Goal: Task Accomplishment & Management: Complete application form

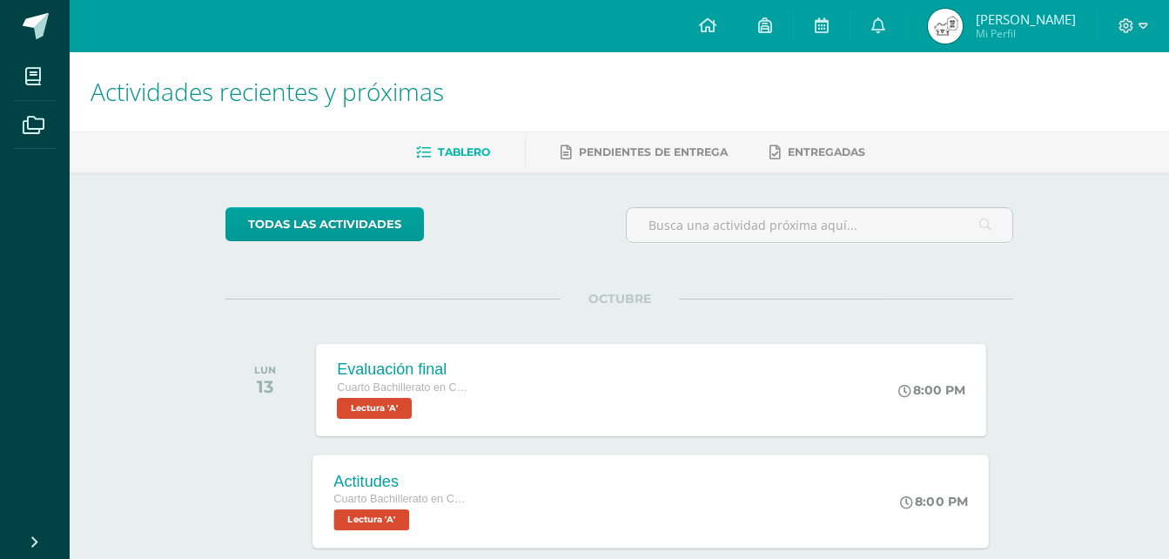
scroll to position [435, 0]
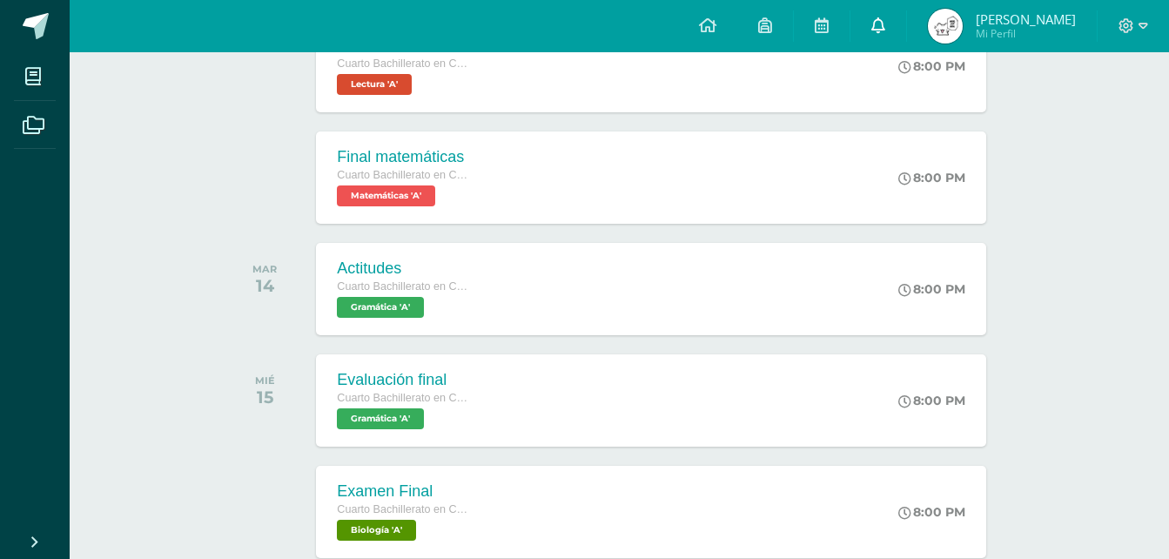
click at [906, 26] on link "0" at bounding box center [878, 26] width 56 height 52
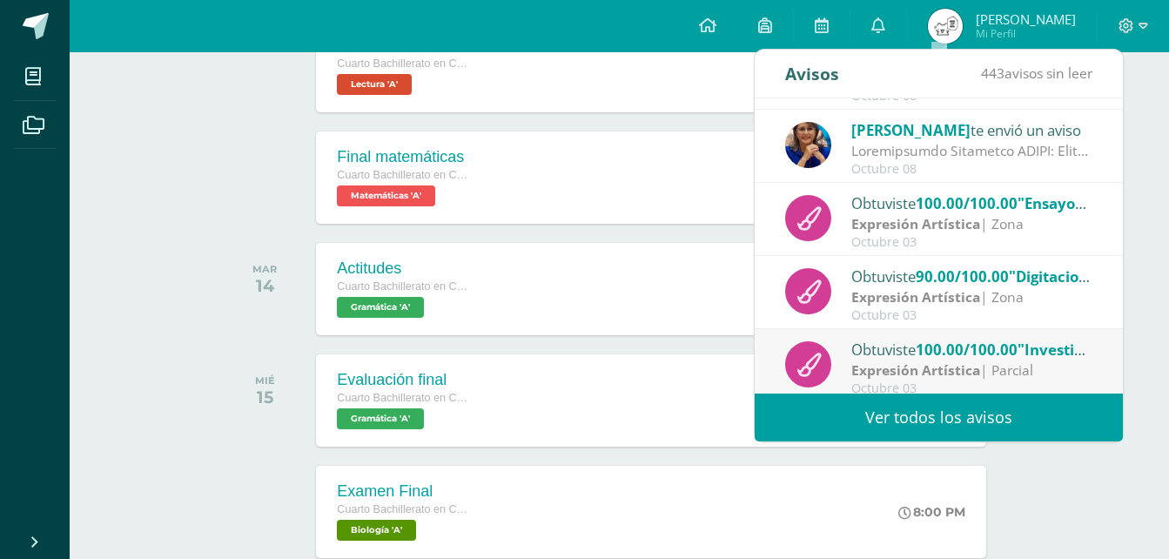
scroll to position [290, 0]
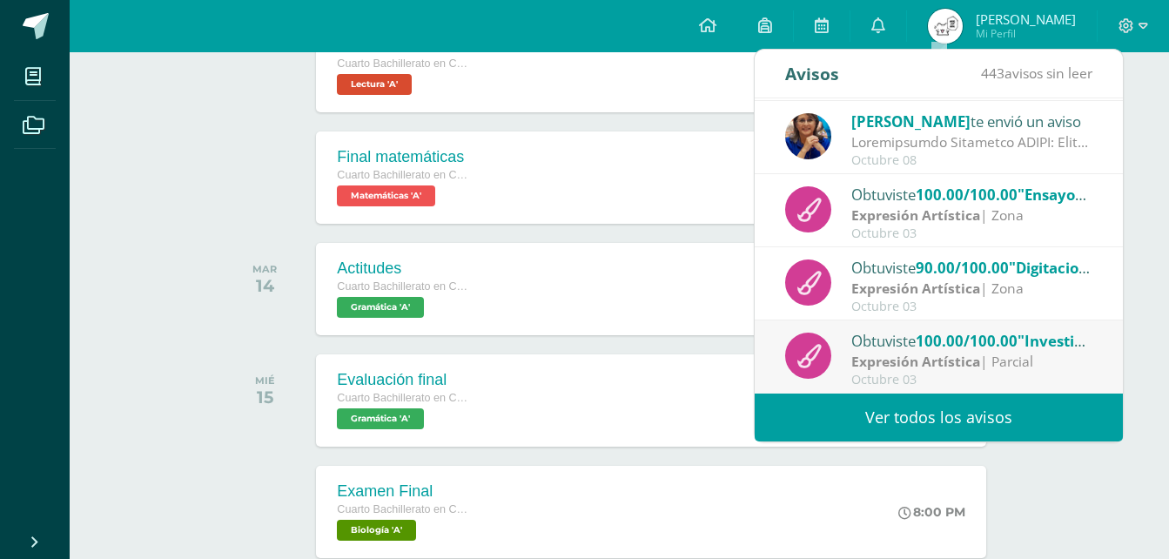
click at [943, 407] on link "Ver todos los avisos" at bounding box center [939, 417] width 368 height 48
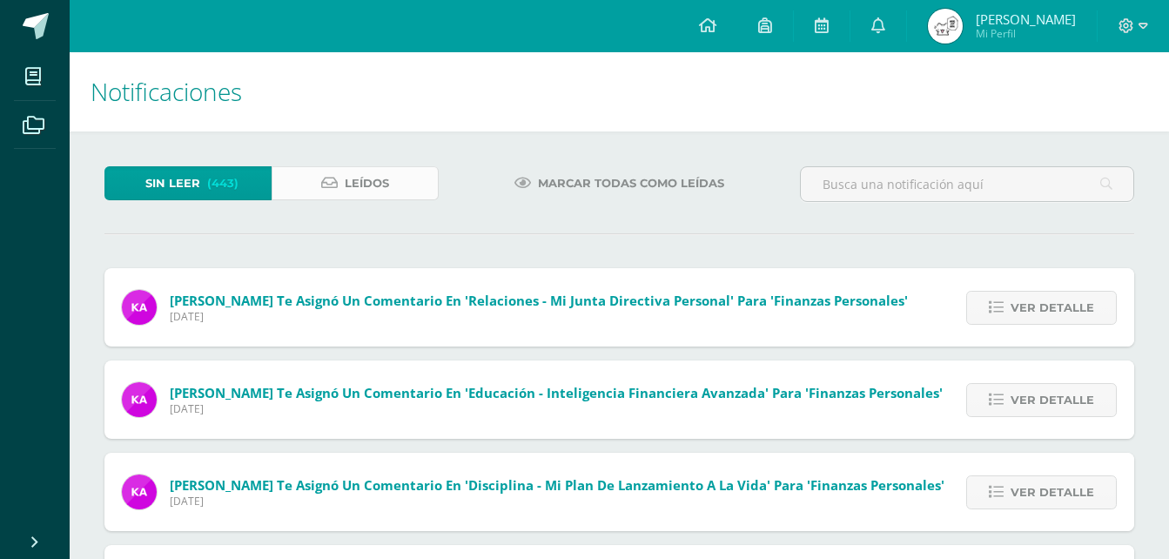
click at [401, 171] on link "Leídos" at bounding box center [355, 183] width 167 height 34
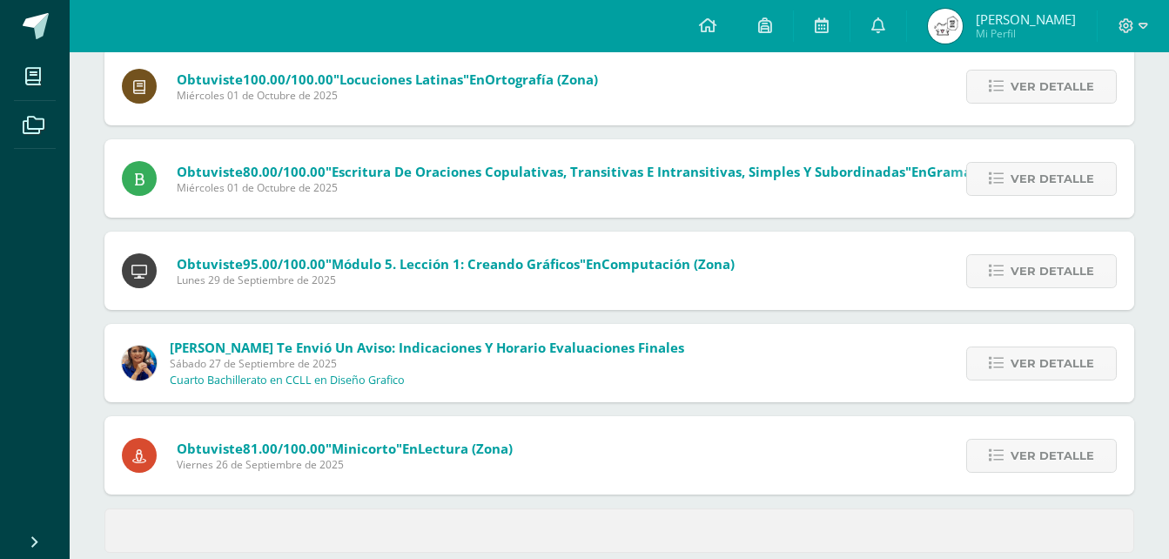
scroll to position [711, 0]
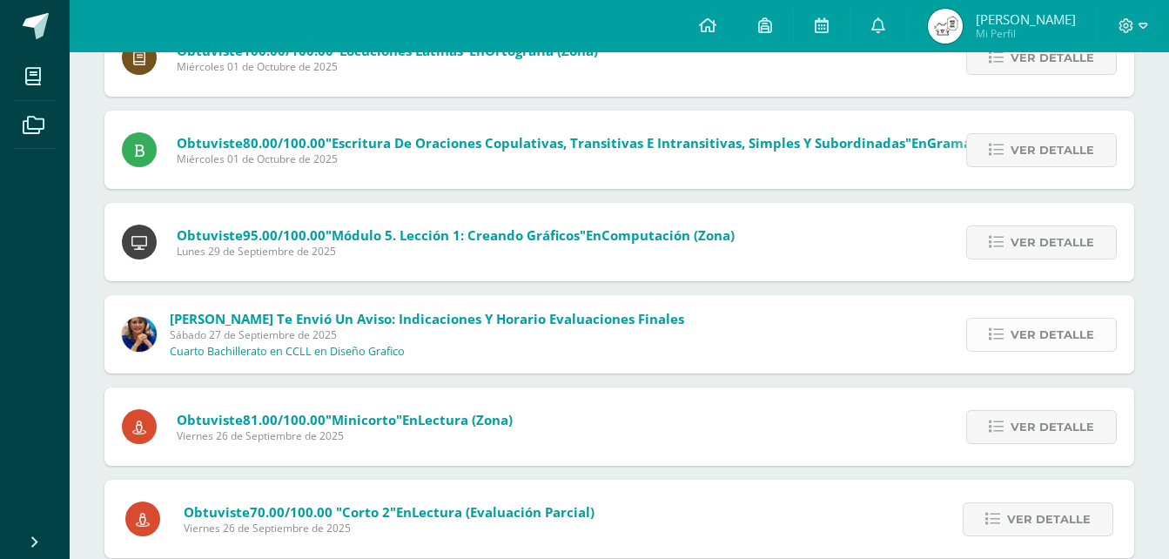
click at [1058, 334] on span "Ver detalle" at bounding box center [1053, 335] width 84 height 32
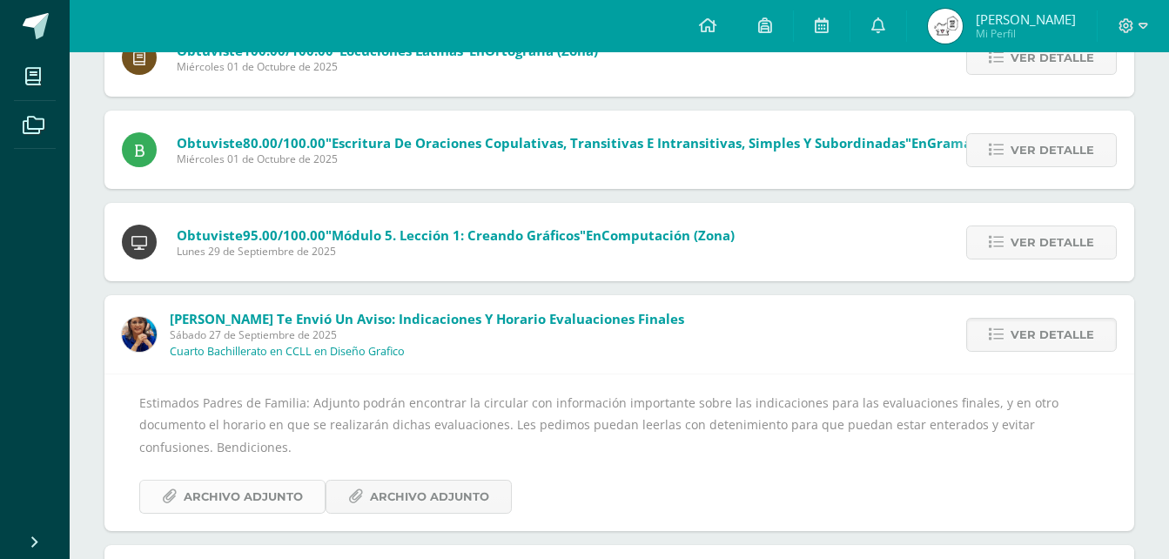
click at [292, 482] on span "Archivo Adjunto" at bounding box center [243, 496] width 119 height 32
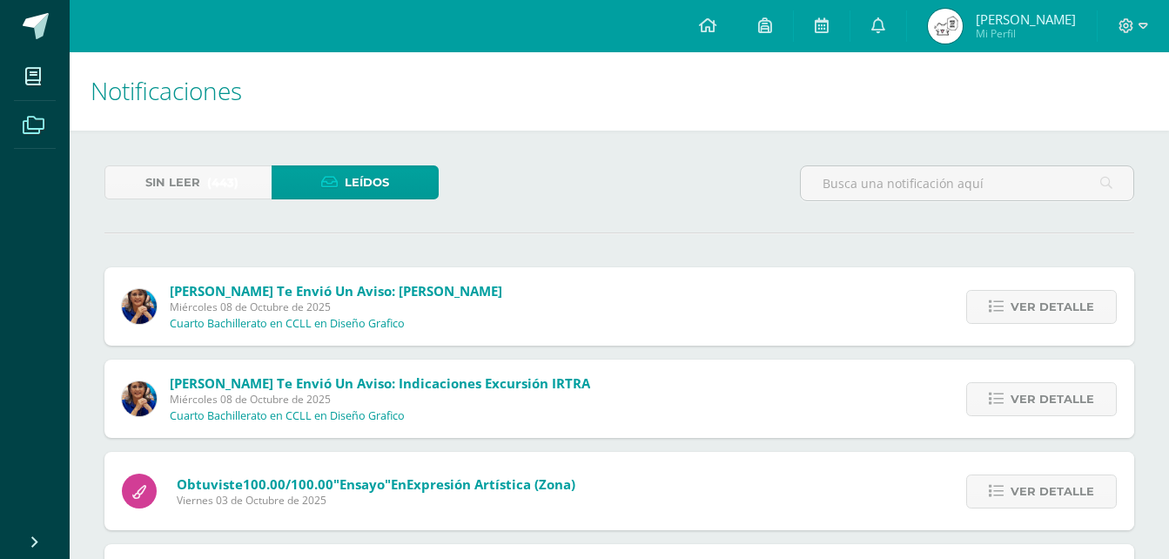
scroll to position [0, 0]
click at [37, 36] on span at bounding box center [36, 26] width 26 height 26
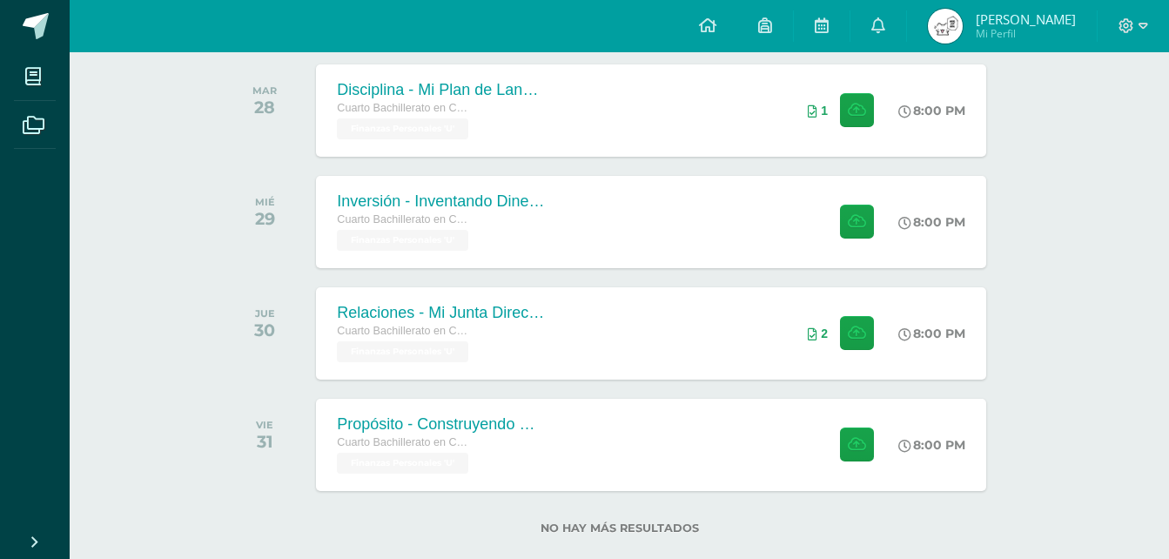
scroll to position [1202, 0]
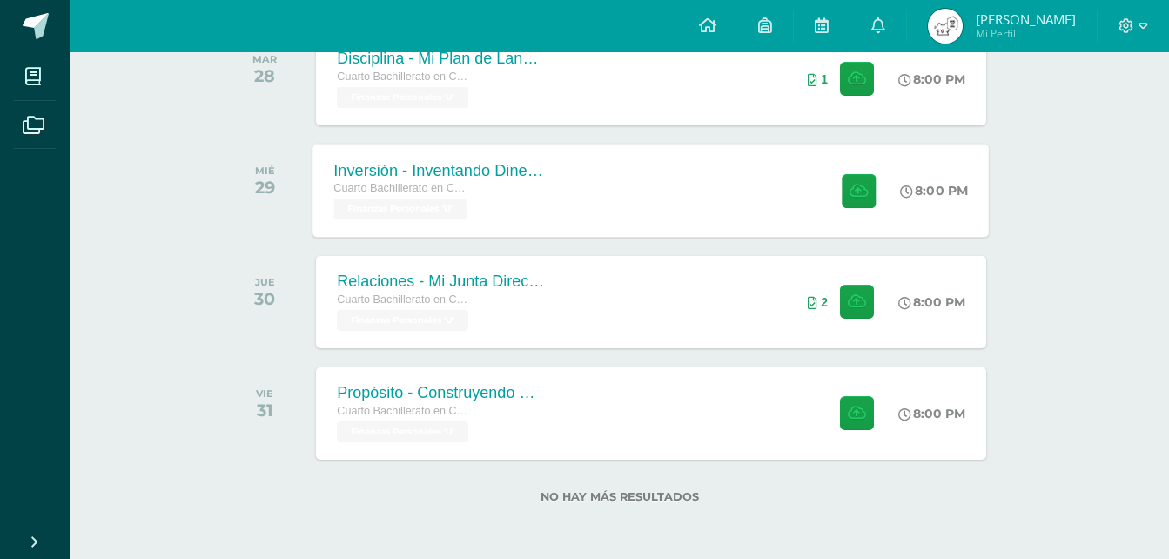
click at [355, 161] on div "Inversión - Inventando Dinero: Estructurando Tratos" at bounding box center [439, 170] width 211 height 18
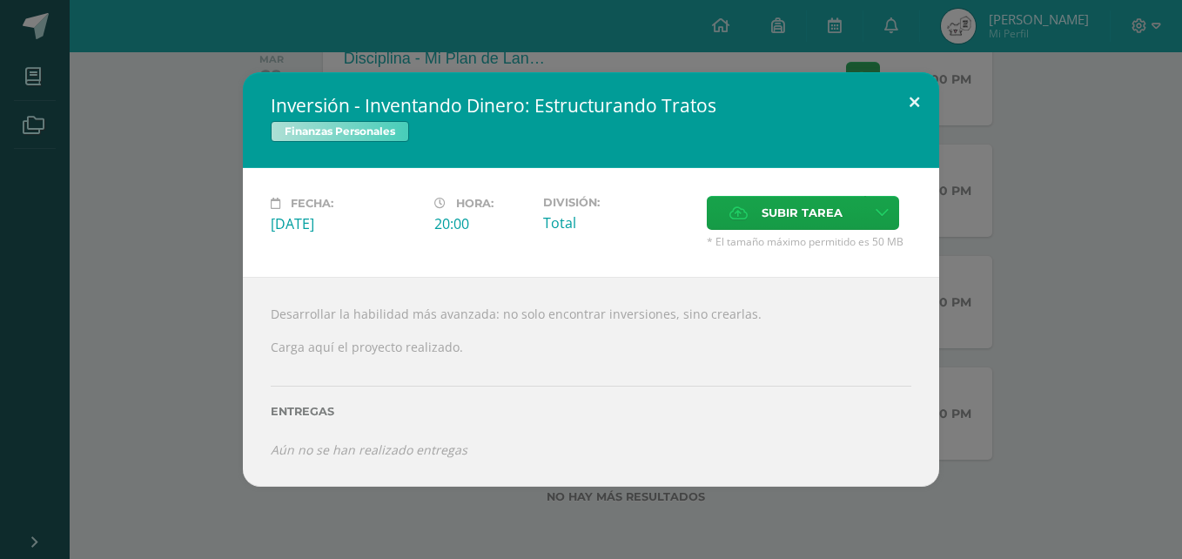
click at [931, 106] on button at bounding box center [915, 101] width 50 height 59
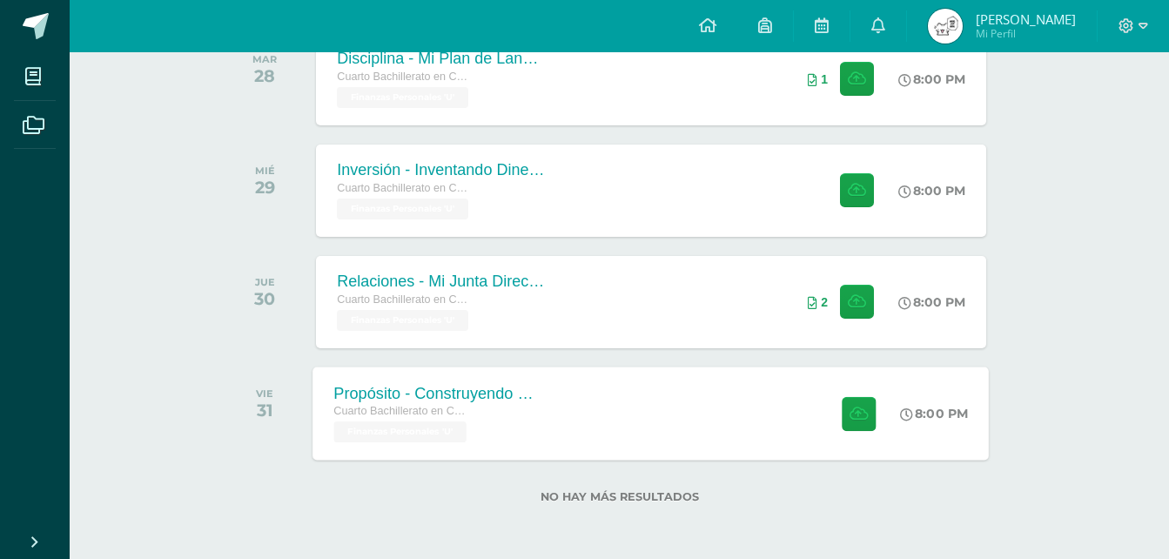
click at [714, 398] on div "Propósito - Construyendo Mi Legado Cuarto Bachillerato en CCLL en Diseño Grafic…" at bounding box center [651, 412] width 676 height 93
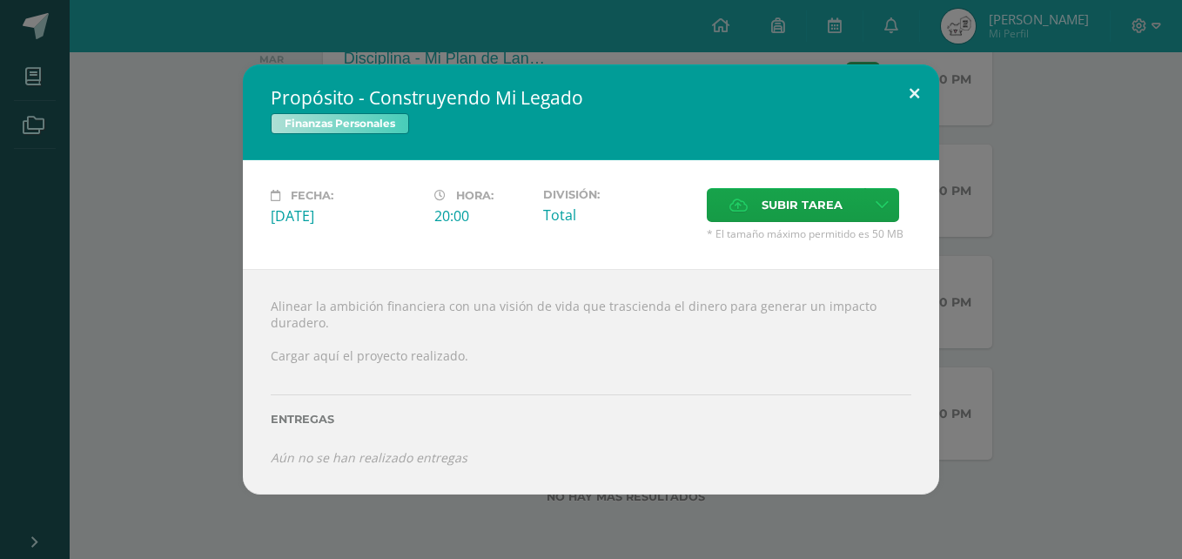
click at [924, 84] on button at bounding box center [915, 93] width 50 height 59
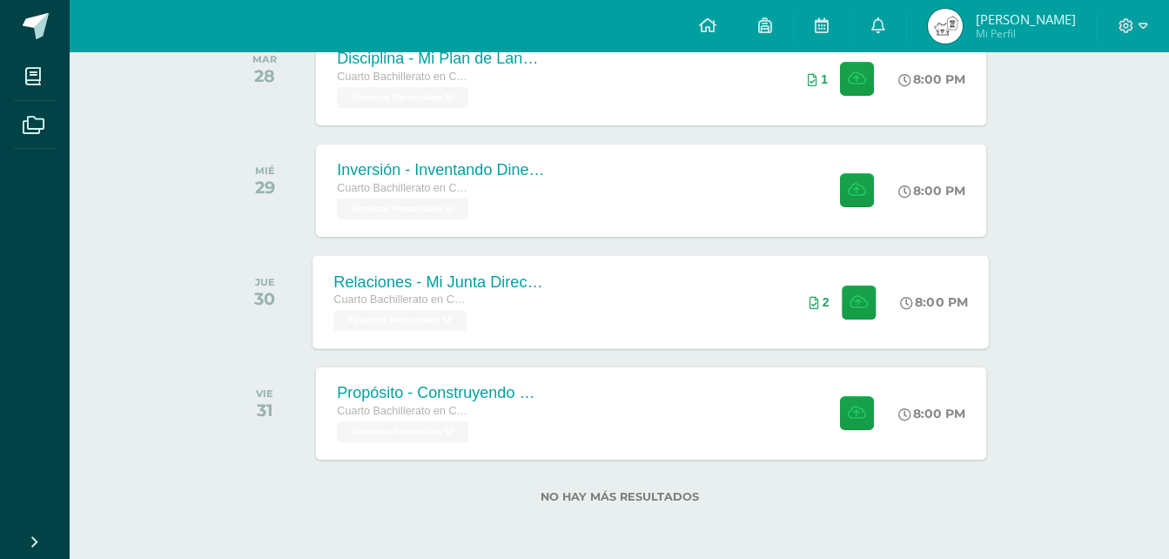
click at [601, 279] on div "Relaciones - Mi Junta Directiva Personal Cuarto Bachillerato en CCLL en Diseño …" at bounding box center [651, 301] width 676 height 93
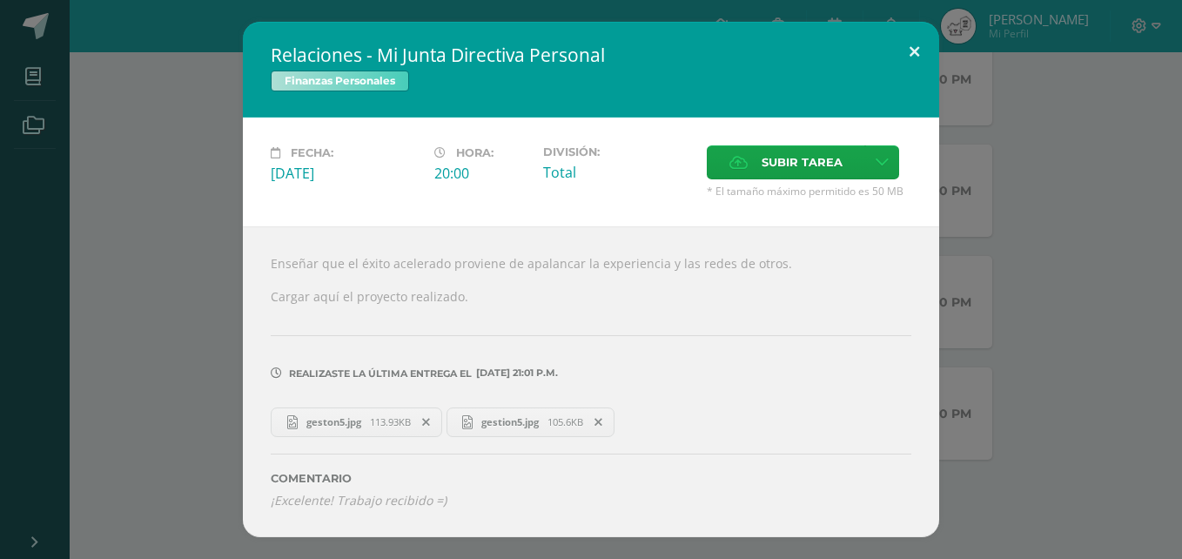
click at [935, 54] on button at bounding box center [915, 51] width 50 height 59
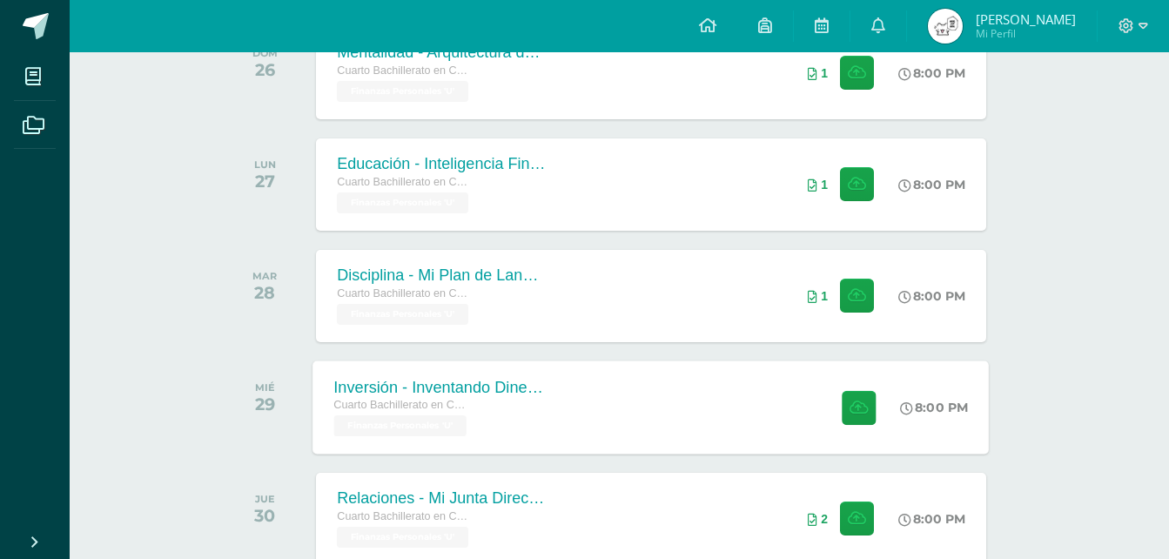
scroll to position [1028, 0]
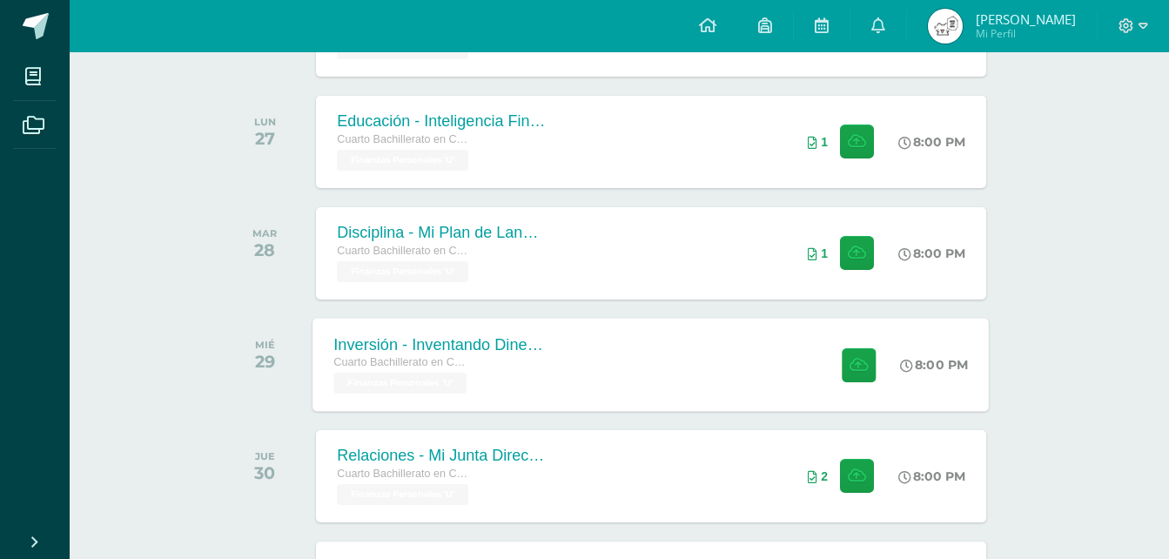
click at [577, 397] on div "Inversión - Inventando Dinero: Estructurando Tratos Cuarto Bachillerato en CCLL…" at bounding box center [651, 364] width 676 height 93
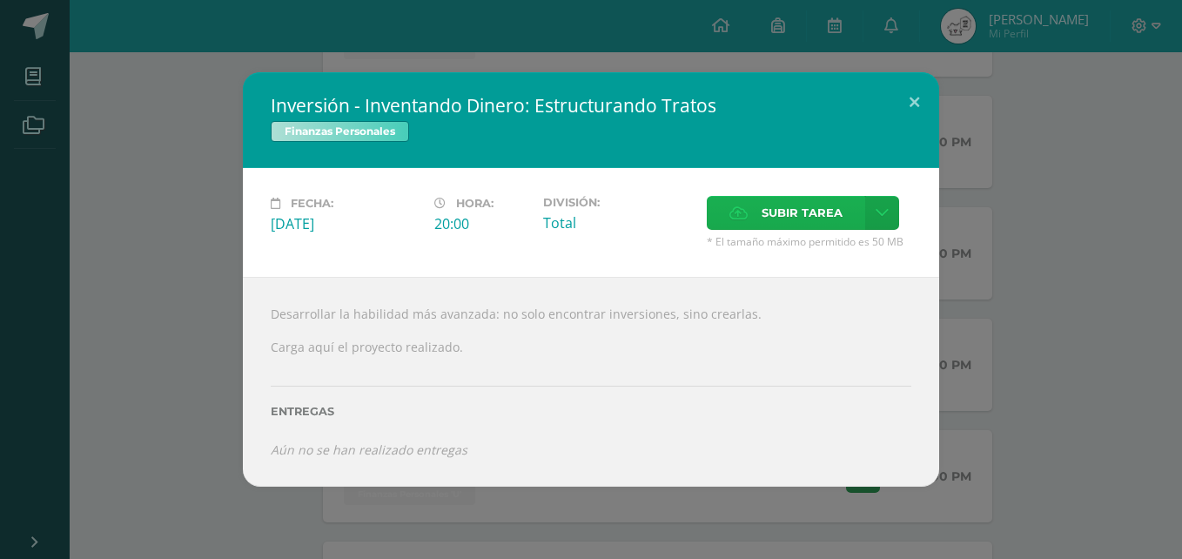
click at [790, 207] on span "Subir tarea" at bounding box center [802, 213] width 81 height 32
click at [0, 0] on input "Subir tarea" at bounding box center [0, 0] width 0 height 0
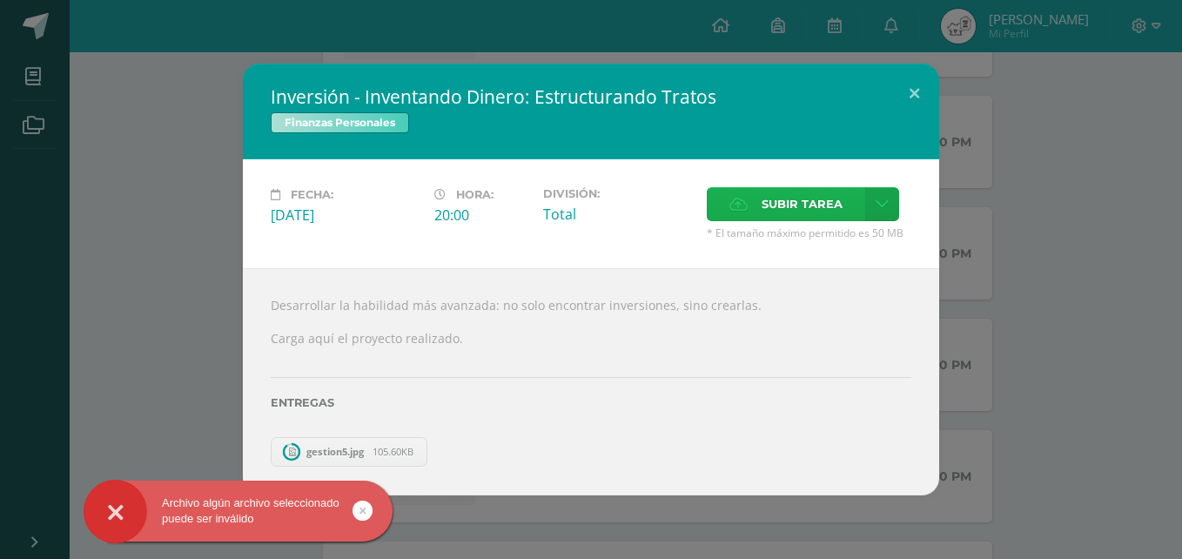
click at [765, 198] on div "Fecha: Miércoles 29 de Octubre Hora: 20:00 División: Total Subir tarea Aceptar" at bounding box center [591, 213] width 696 height 109
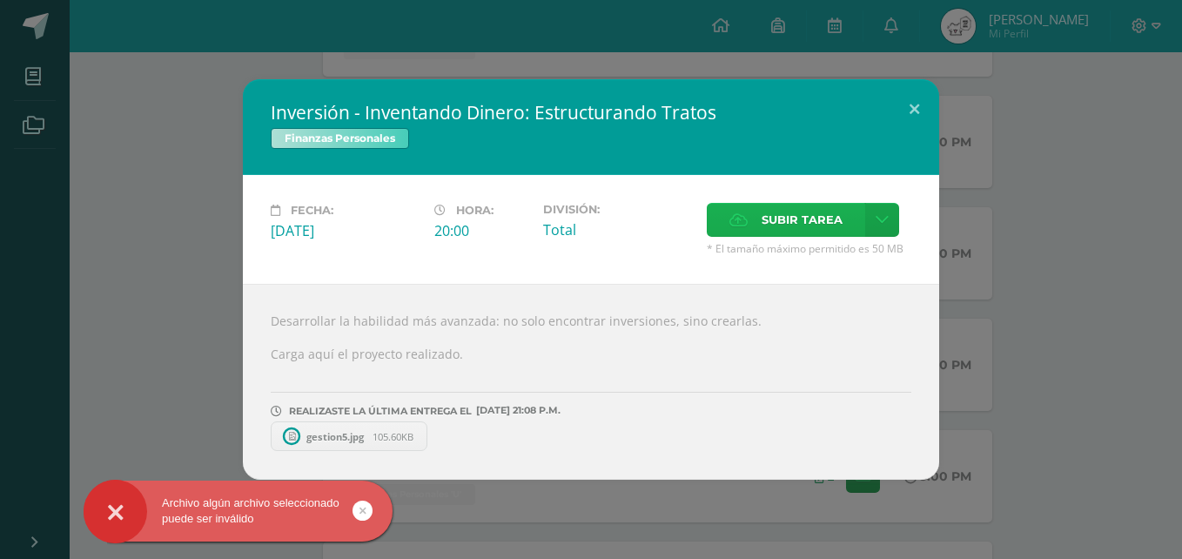
click at [759, 214] on label "Subir tarea" at bounding box center [786, 220] width 158 height 34
click at [0, 0] on input "Subir tarea" at bounding box center [0, 0] width 0 height 0
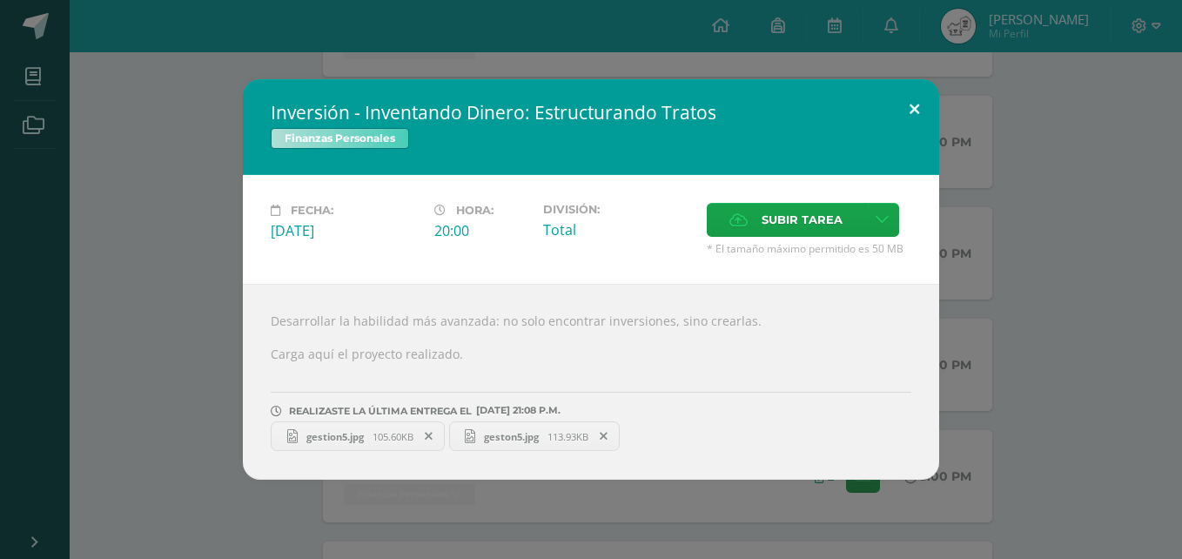
click at [913, 113] on button at bounding box center [915, 108] width 50 height 59
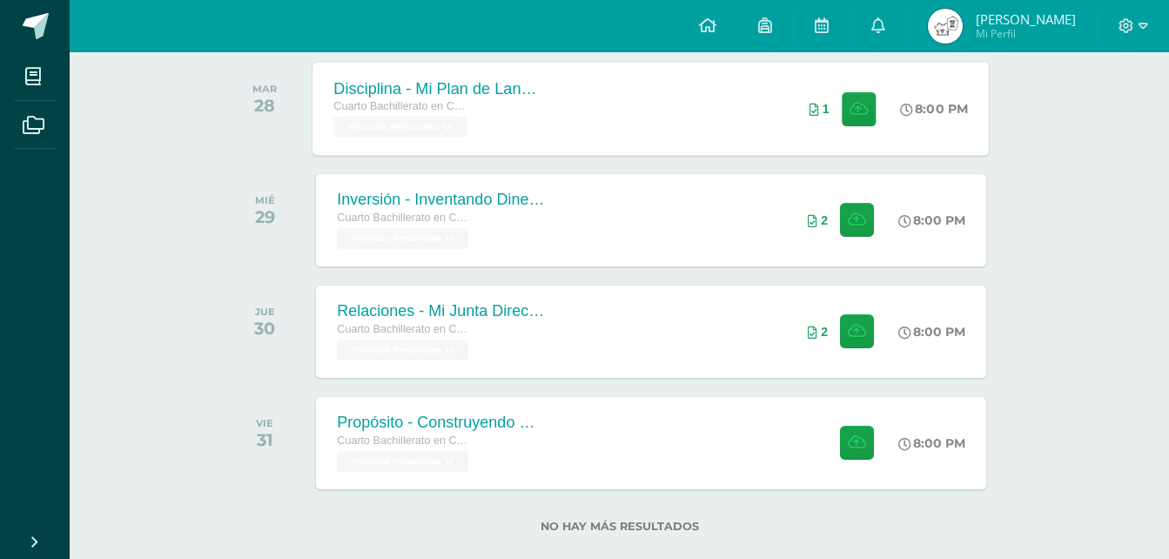
scroll to position [1202, 0]
